Goal: Information Seeking & Learning: Check status

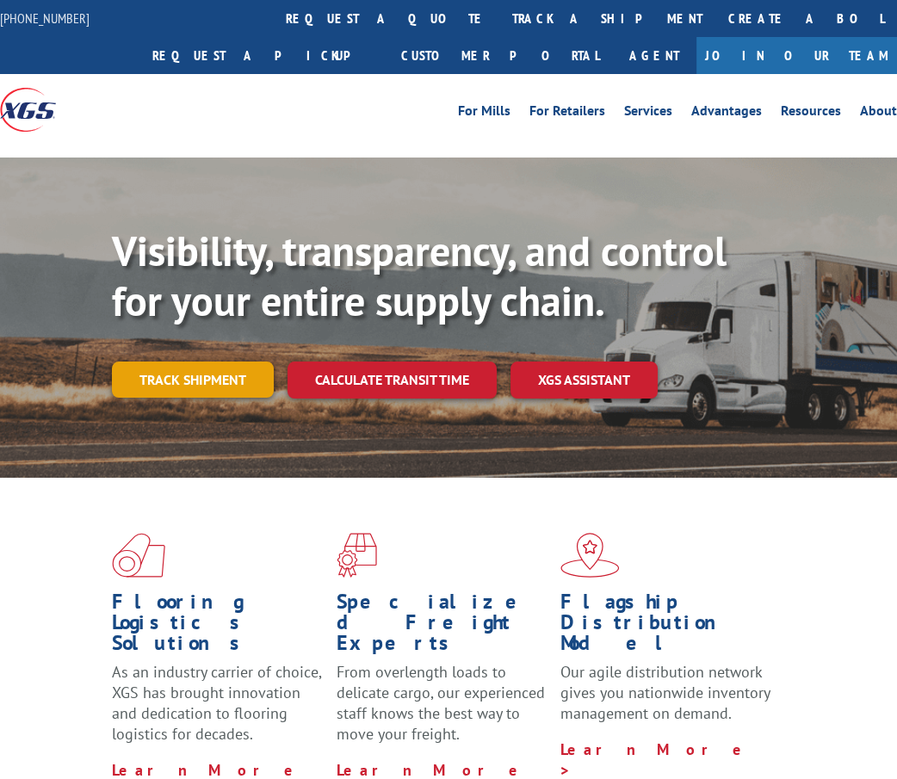
click at [207, 363] on link "Track shipment" at bounding box center [193, 380] width 162 height 36
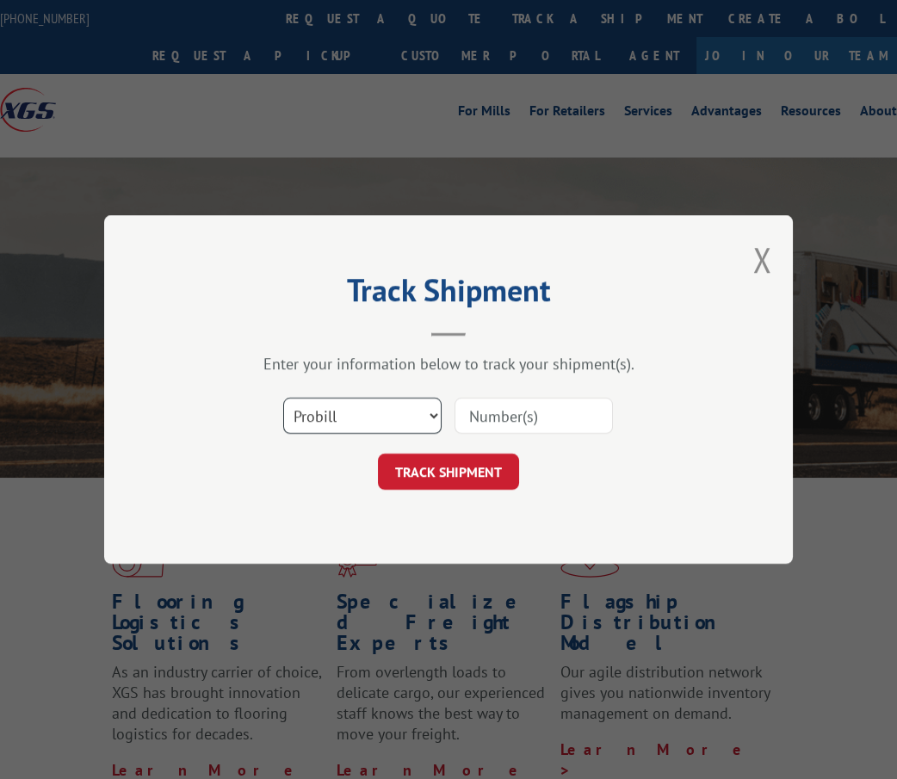
drag, startPoint x: 344, startPoint y: 415, endPoint x: 350, endPoint y: 422, distance: 9.7
click at [344, 415] on select "Select category... Probill BOL PO" at bounding box center [362, 416] width 158 height 36
select select "bol"
click at [283, 398] on select "Select category... Probill BOL PO" at bounding box center [362, 416] width 158 height 36
click at [462, 419] on input at bounding box center [534, 416] width 158 height 36
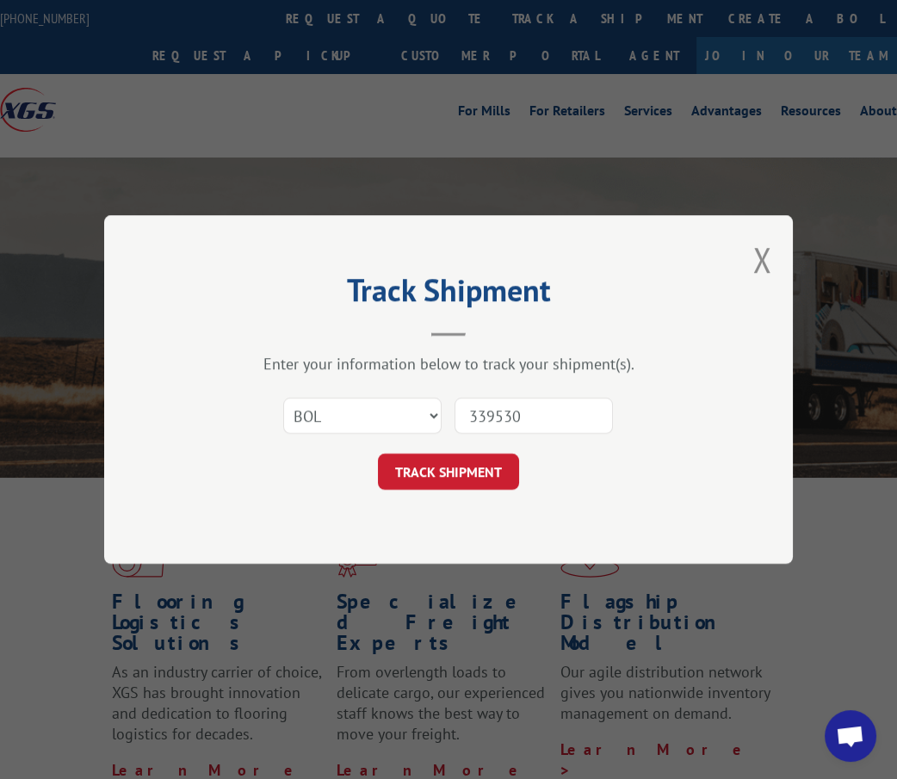
type input "3395305"
click button "TRACK SHIPMENT" at bounding box center [448, 472] width 141 height 36
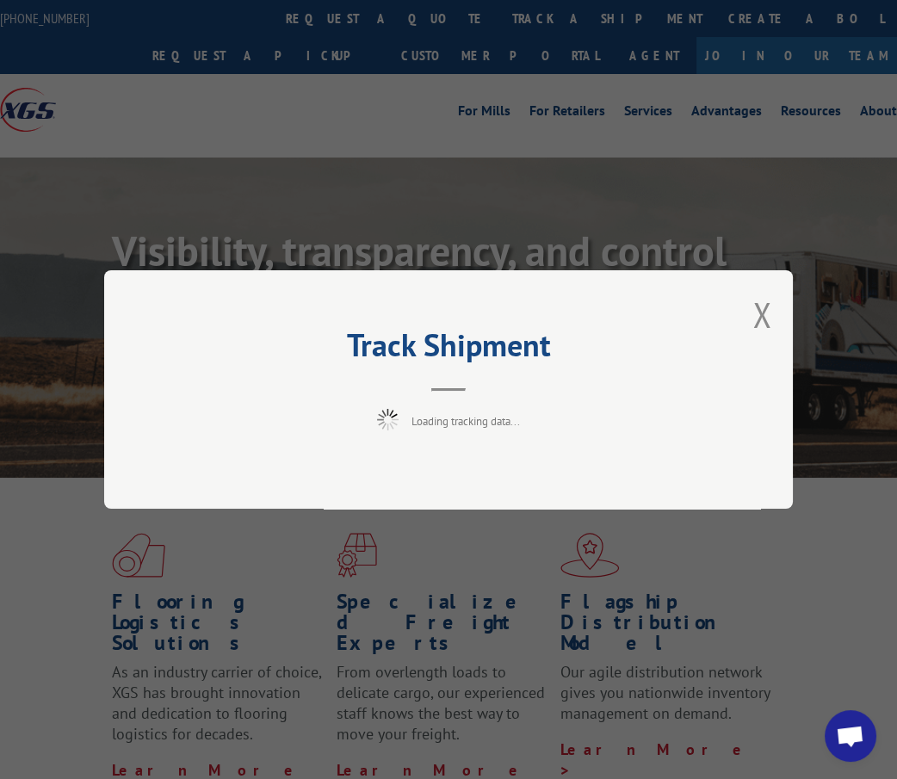
click at [463, 419] on span "Loading tracking data..." at bounding box center [466, 421] width 109 height 15
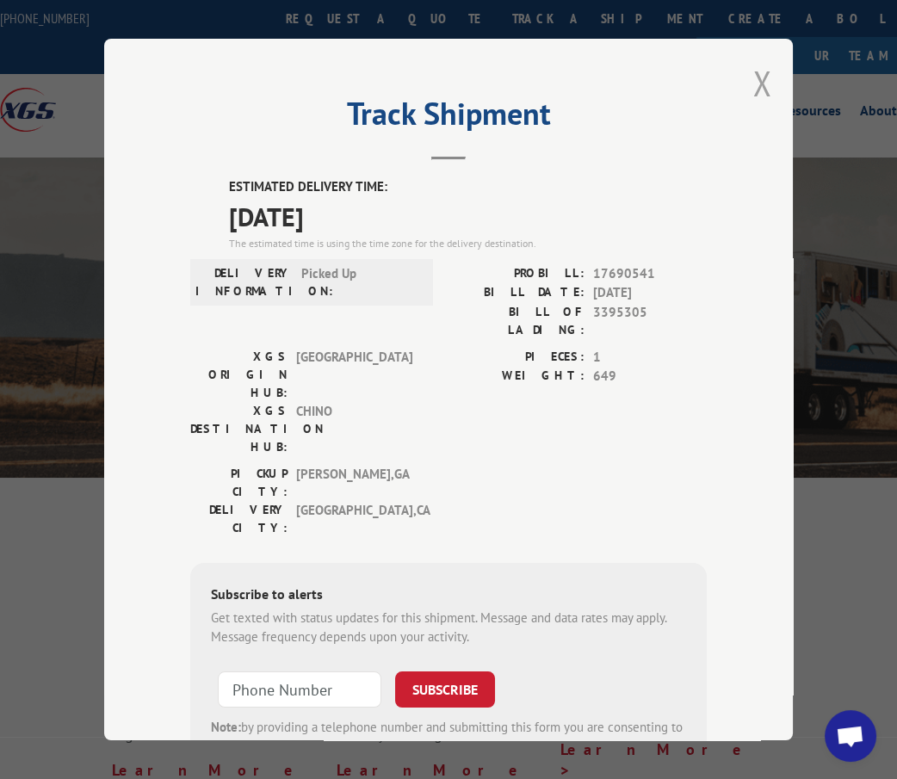
click at [755, 70] on button "Close modal" at bounding box center [762, 83] width 19 height 46
